Goal: Transaction & Acquisition: Purchase product/service

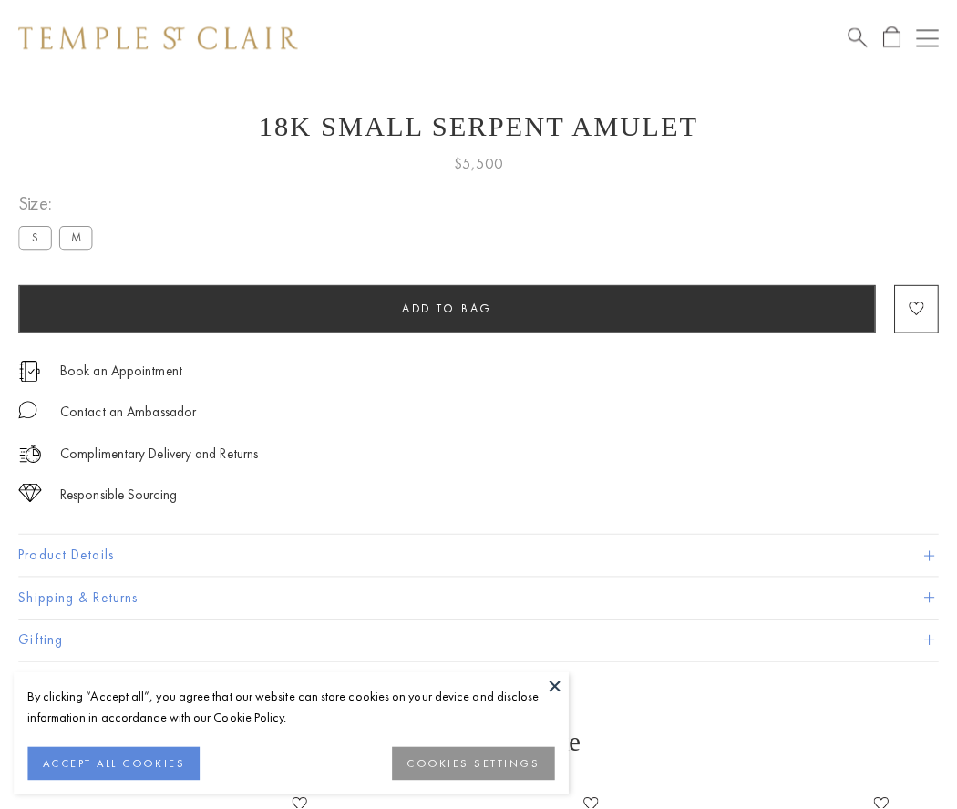
scroll to position [30, 0]
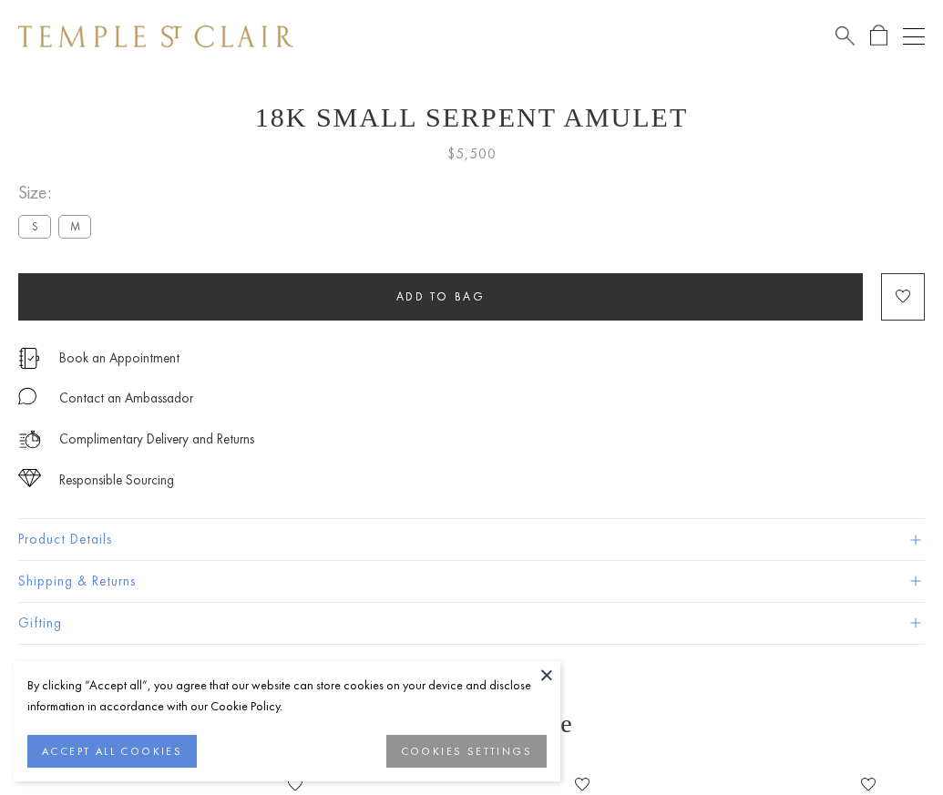
click at [440, 296] on span "Add to bag" at bounding box center [440, 296] width 89 height 15
